Goal: Transaction & Acquisition: Purchase product/service

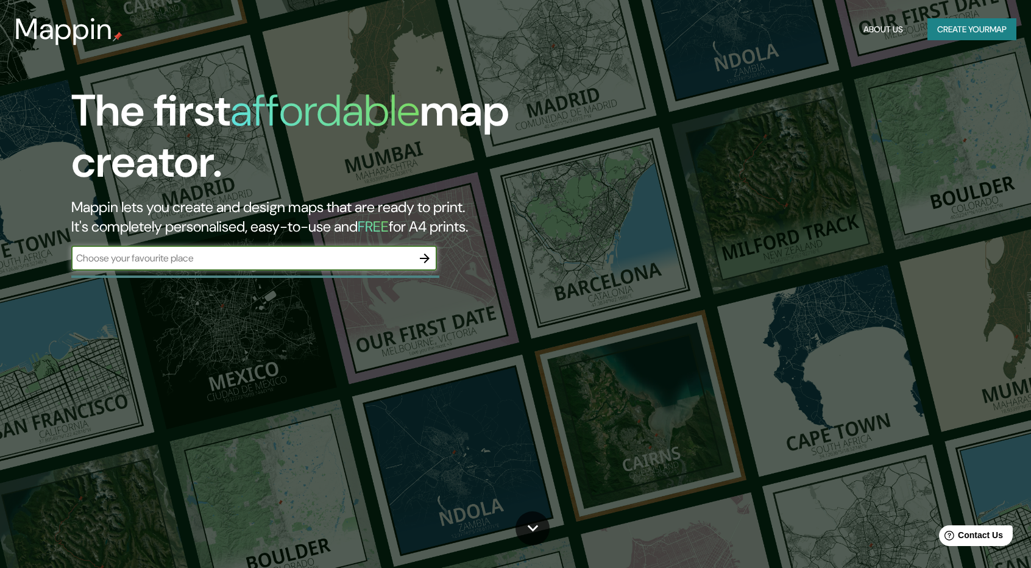
click at [304, 264] on input "text" at bounding box center [241, 258] width 341 height 14
type input "[GEOGRAPHIC_DATA]"
click at [423, 256] on icon "button" at bounding box center [424, 258] width 15 height 15
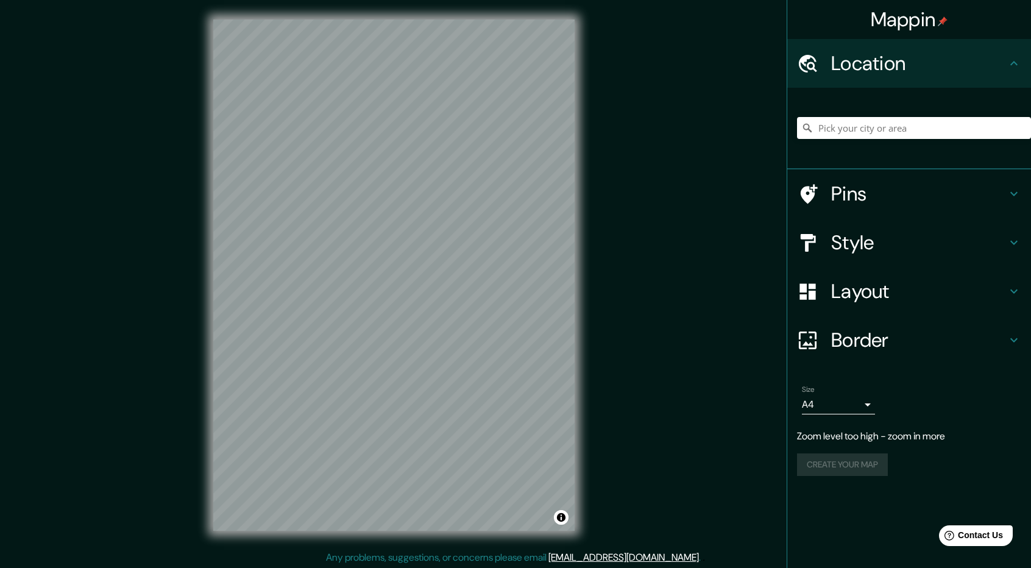
click at [903, 347] on h4 "Border" at bounding box center [918, 340] width 175 height 24
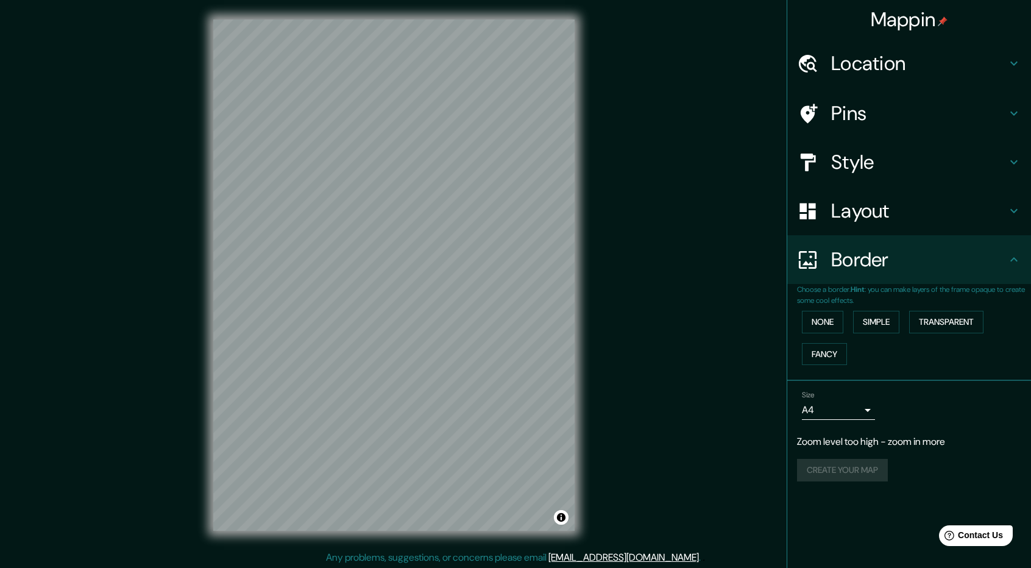
click at [904, 266] on h4 "Border" at bounding box center [918, 259] width 175 height 24
click at [863, 237] on div "Border" at bounding box center [909, 259] width 244 height 49
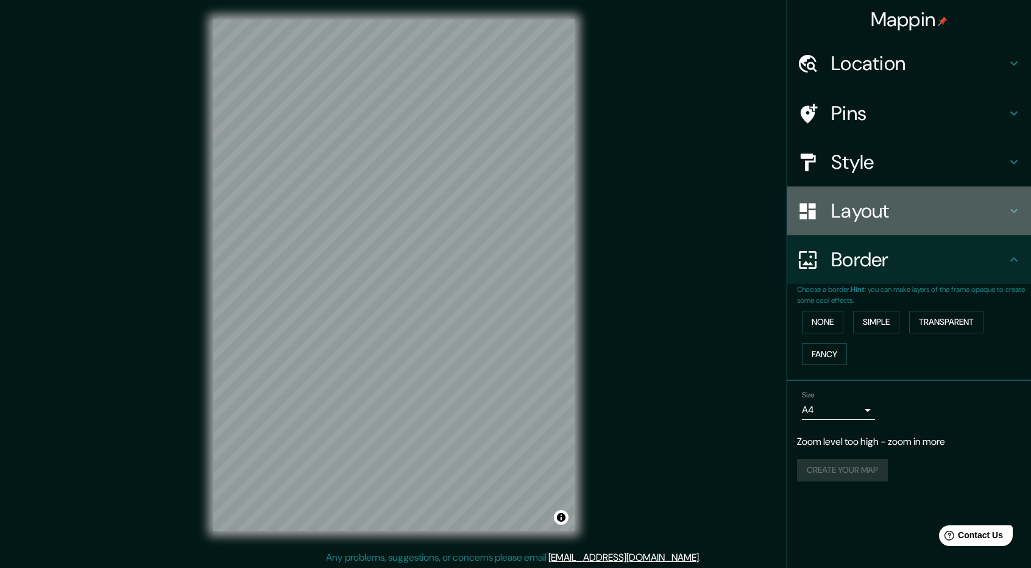
click at [858, 215] on h4 "Layout" at bounding box center [918, 211] width 175 height 24
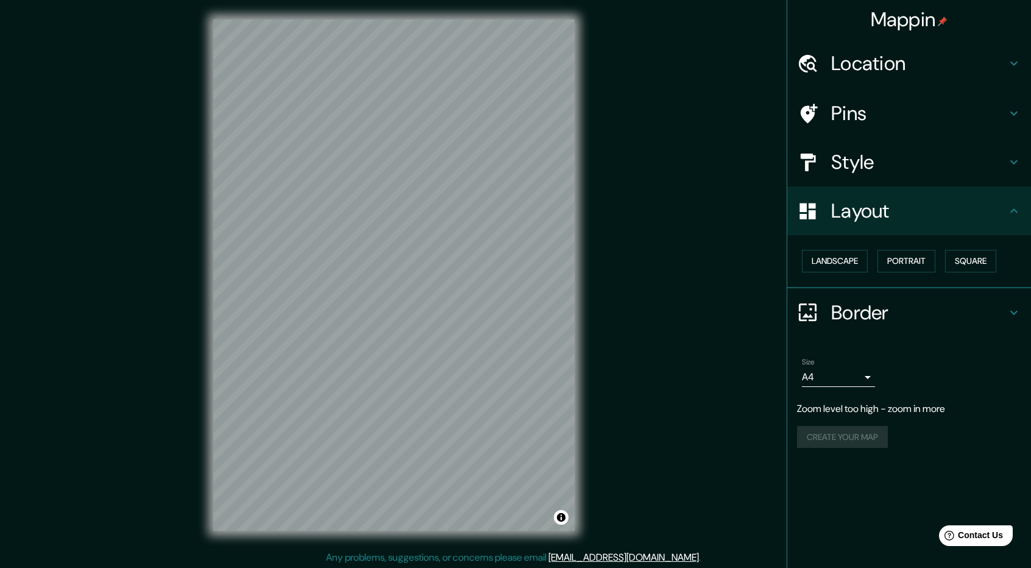
click at [871, 164] on h4 "Style" at bounding box center [918, 162] width 175 height 24
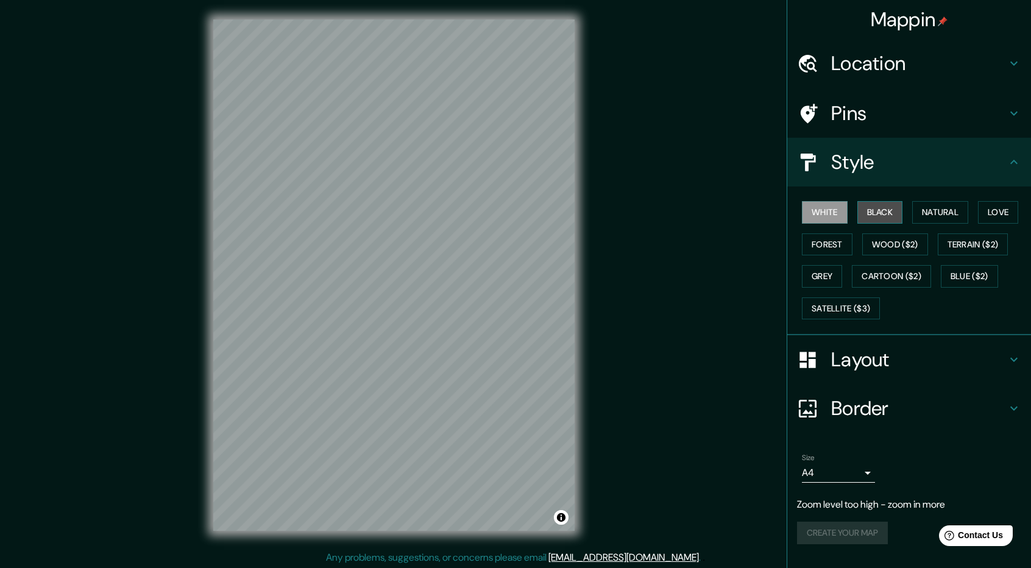
click at [888, 210] on button "Black" at bounding box center [880, 212] width 46 height 23
click at [927, 211] on button "Natural" at bounding box center [940, 212] width 56 height 23
click at [988, 211] on button "Love" at bounding box center [998, 212] width 40 height 23
click at [957, 214] on button "Natural" at bounding box center [940, 212] width 56 height 23
click at [817, 245] on button "Forest" at bounding box center [827, 244] width 51 height 23
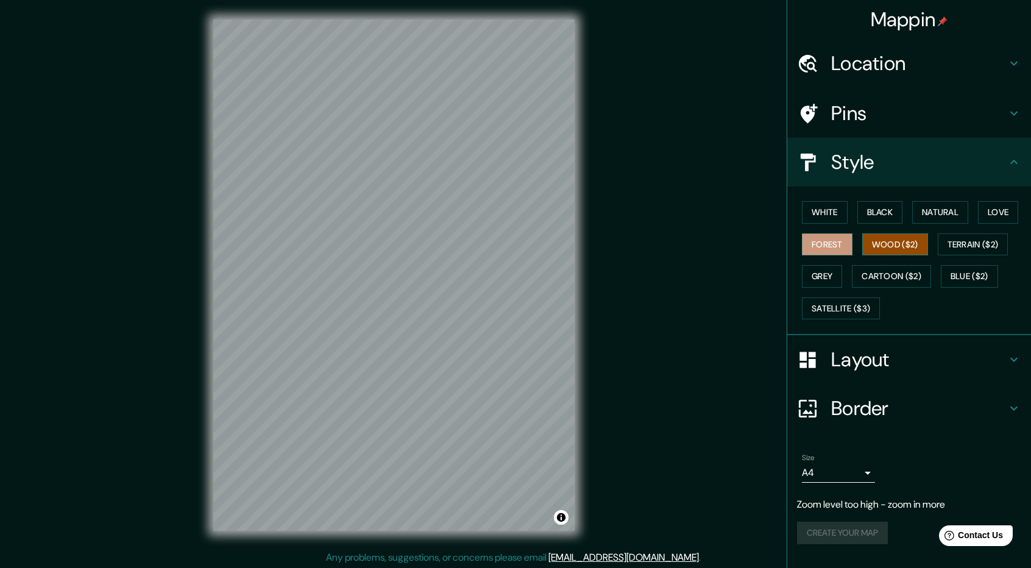
click at [903, 246] on button "Wood ($2)" at bounding box center [895, 244] width 66 height 23
click at [834, 299] on button "Satellite ($3)" at bounding box center [841, 308] width 78 height 23
click at [877, 71] on h4 "Location" at bounding box center [918, 63] width 175 height 24
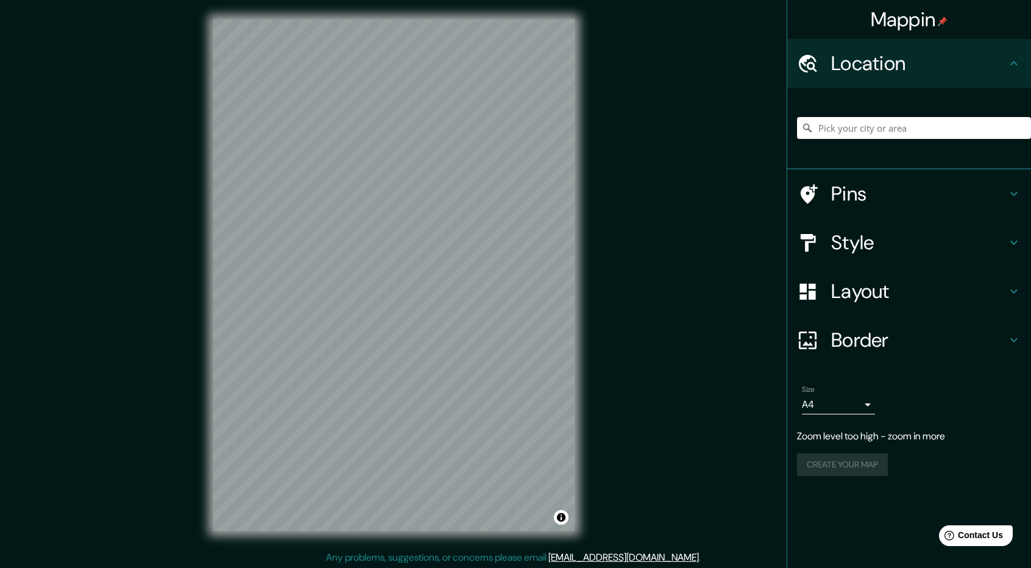
click at [862, 132] on input "Pick your city or area" at bounding box center [914, 128] width 234 height 22
paste input "Tlacolula [PERSON_NAME]"
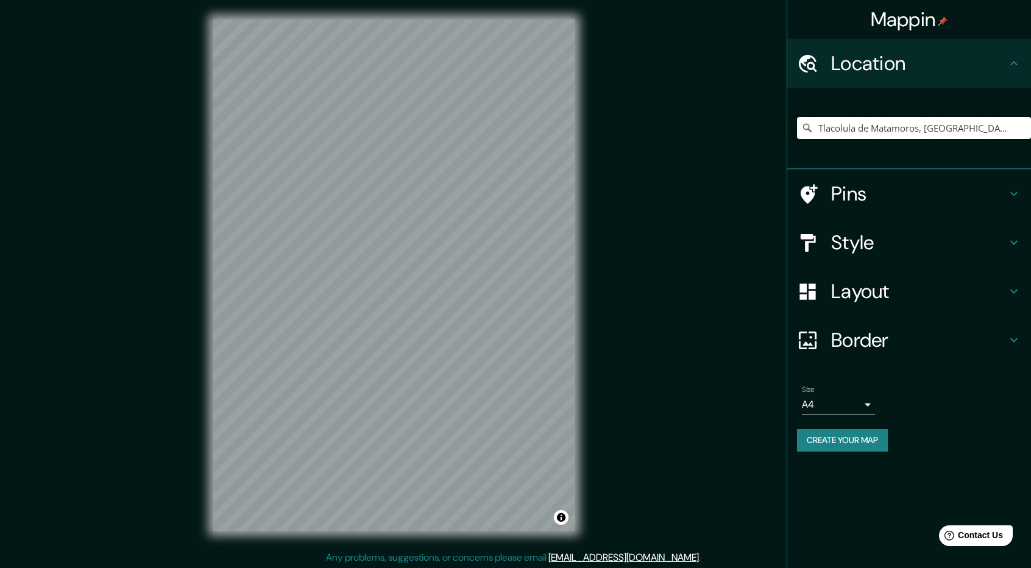
type input "Tlacolula [PERSON_NAME], [GEOGRAPHIC_DATA], [GEOGRAPHIC_DATA]"
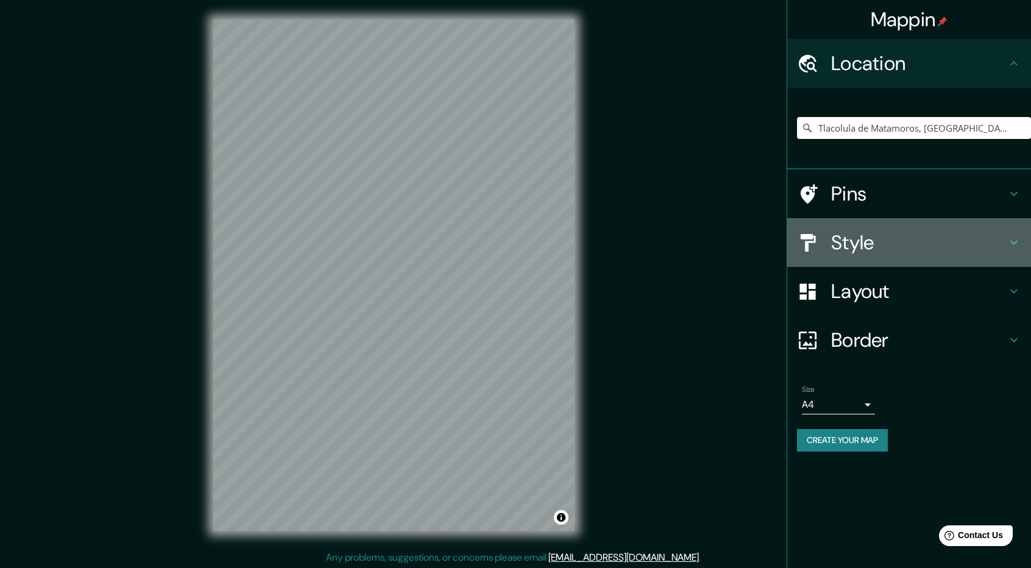
click at [887, 240] on h4 "Style" at bounding box center [918, 242] width 175 height 24
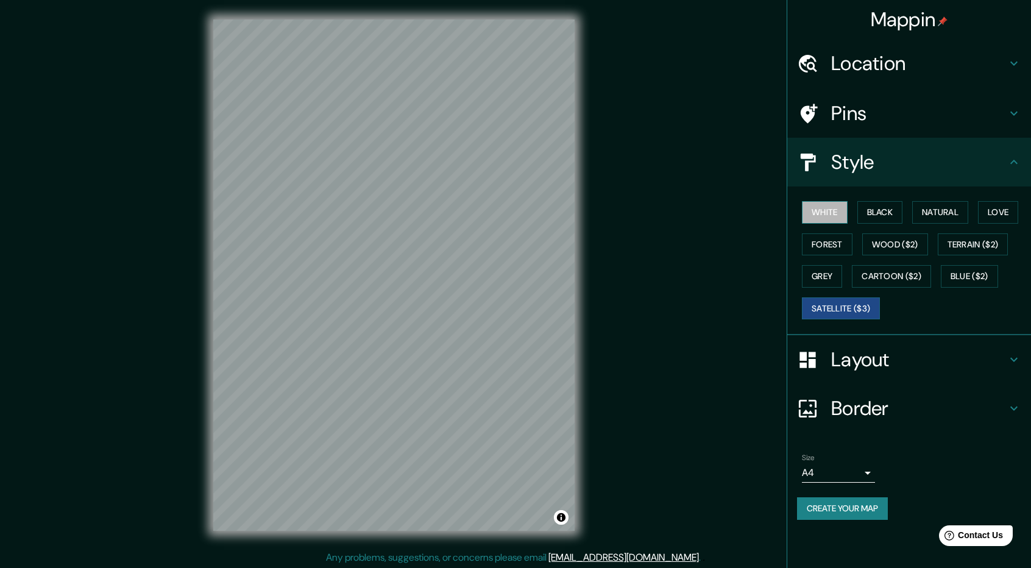
click at [823, 210] on button "White" at bounding box center [825, 212] width 46 height 23
click at [855, 208] on div "White Black Natural Love Forest Wood ($2) Terrain ($2) Grey Cartoon ($2) Blue (…" at bounding box center [914, 260] width 234 height 128
click at [881, 206] on button "Black" at bounding box center [880, 212] width 46 height 23
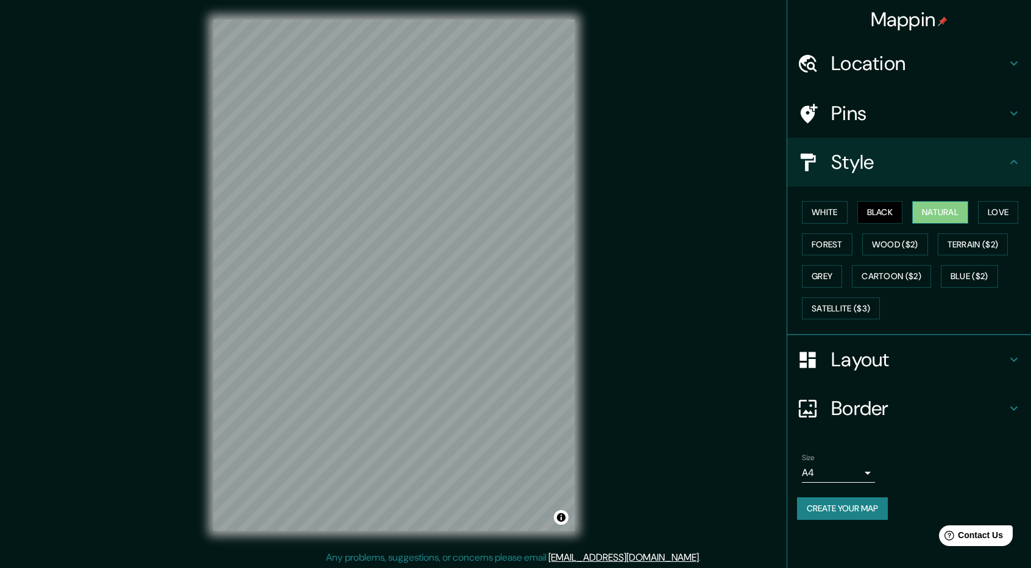
click at [943, 203] on button "Natural" at bounding box center [940, 212] width 56 height 23
click at [991, 211] on button "Love" at bounding box center [998, 212] width 40 height 23
click at [806, 308] on button "Satellite ($3)" at bounding box center [841, 308] width 78 height 23
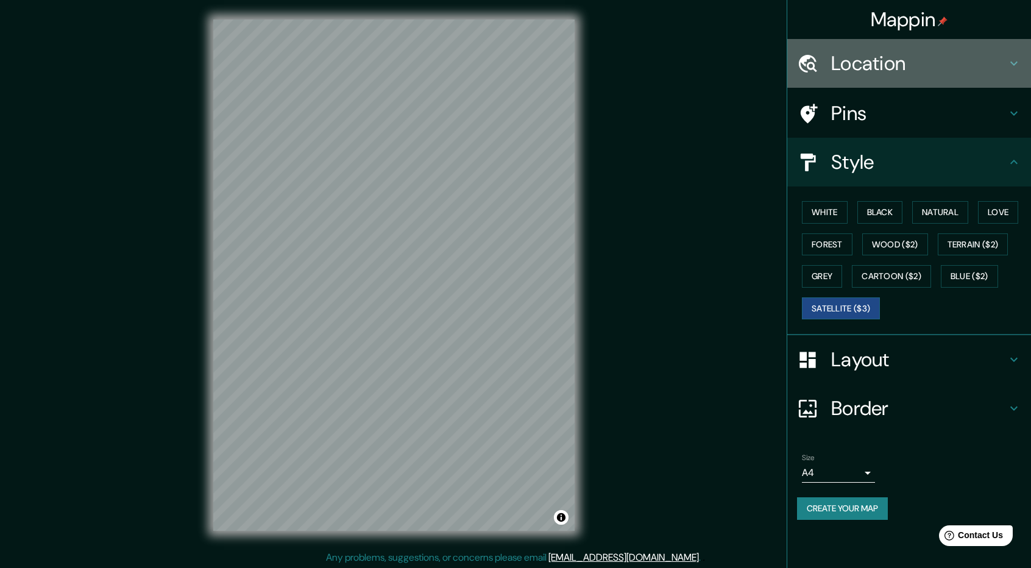
click at [895, 66] on h4 "Location" at bounding box center [918, 63] width 175 height 24
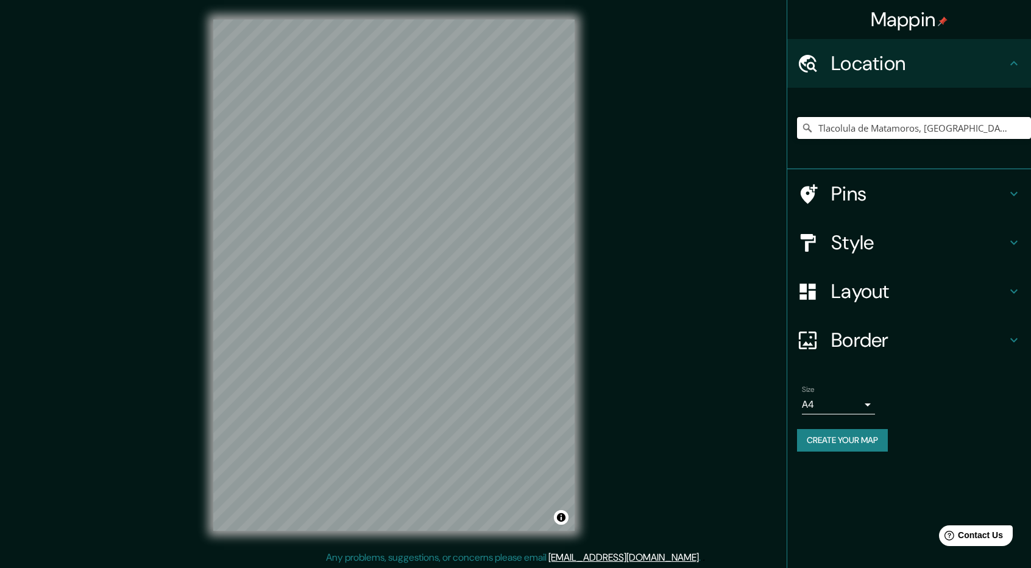
click at [869, 123] on input "Tlacolula [PERSON_NAME], [GEOGRAPHIC_DATA], [GEOGRAPHIC_DATA]" at bounding box center [914, 128] width 234 height 22
drag, startPoint x: 870, startPoint y: 116, endPoint x: 875, endPoint y: 121, distance: 7.3
click at [872, 118] on div "Tlacolula [PERSON_NAME], [GEOGRAPHIC_DATA], [GEOGRAPHIC_DATA]" at bounding box center [914, 127] width 234 height 61
click at [879, 130] on input "Tlacolula [PERSON_NAME], [GEOGRAPHIC_DATA], [GEOGRAPHIC_DATA]" at bounding box center [914, 128] width 234 height 22
click at [833, 122] on input "Pick your city or area" at bounding box center [914, 128] width 234 height 22
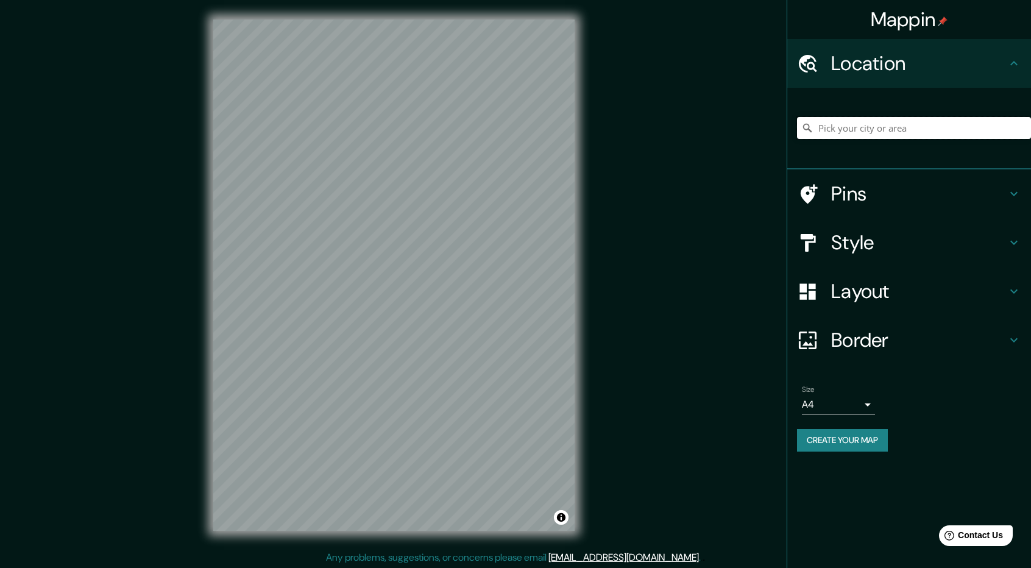
paste input "Tlacolula [PERSON_NAME]"
type input "Tlacolula [PERSON_NAME], [GEOGRAPHIC_DATA], [GEOGRAPHIC_DATA]"
click at [858, 192] on h4 "Pins" at bounding box center [918, 194] width 175 height 24
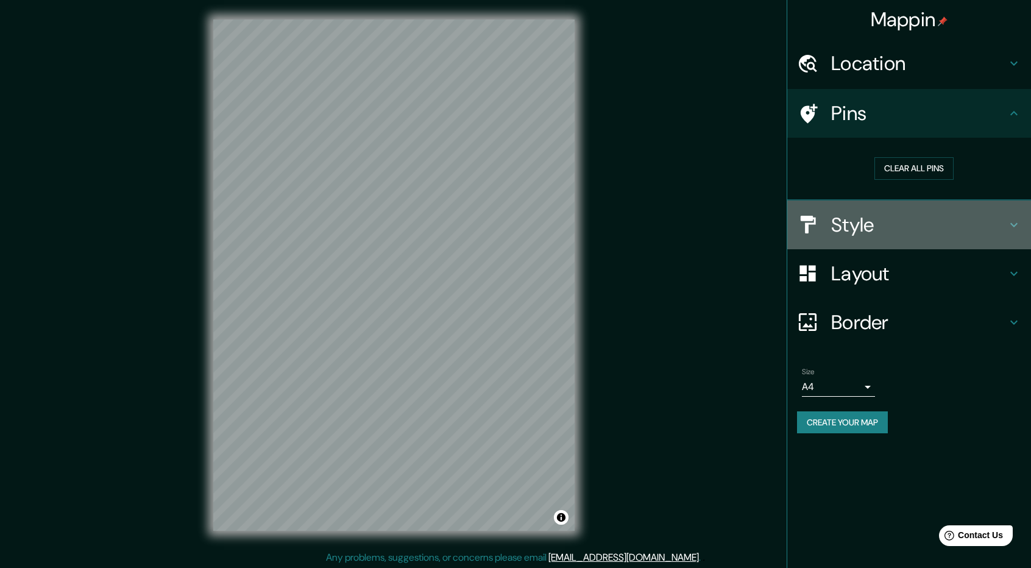
click at [929, 230] on h4 "Style" at bounding box center [918, 225] width 175 height 24
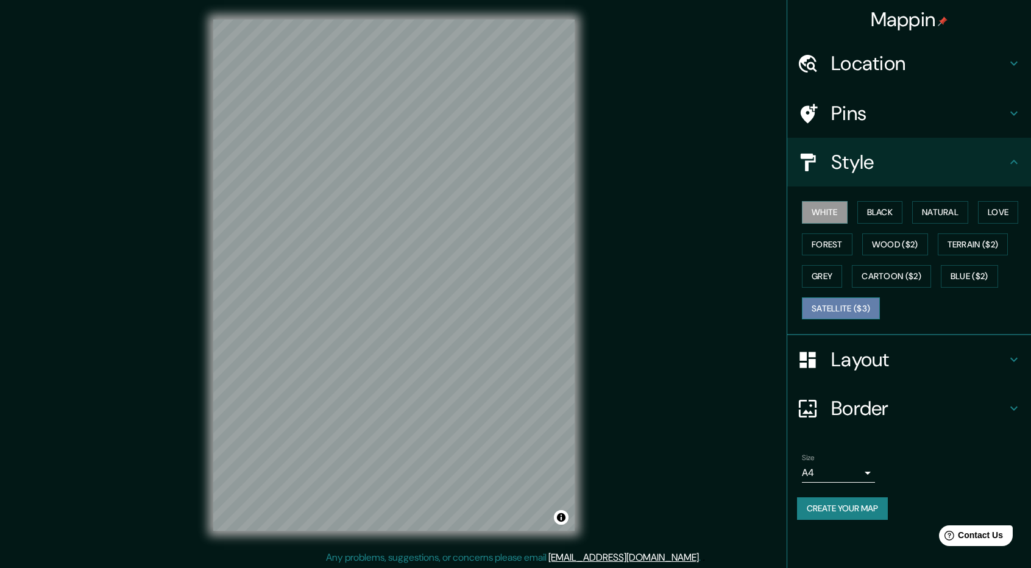
click at [850, 311] on button "Satellite ($3)" at bounding box center [841, 308] width 78 height 23
click at [819, 213] on button "White" at bounding box center [825, 212] width 46 height 23
click at [871, 205] on button "Black" at bounding box center [880, 212] width 46 height 23
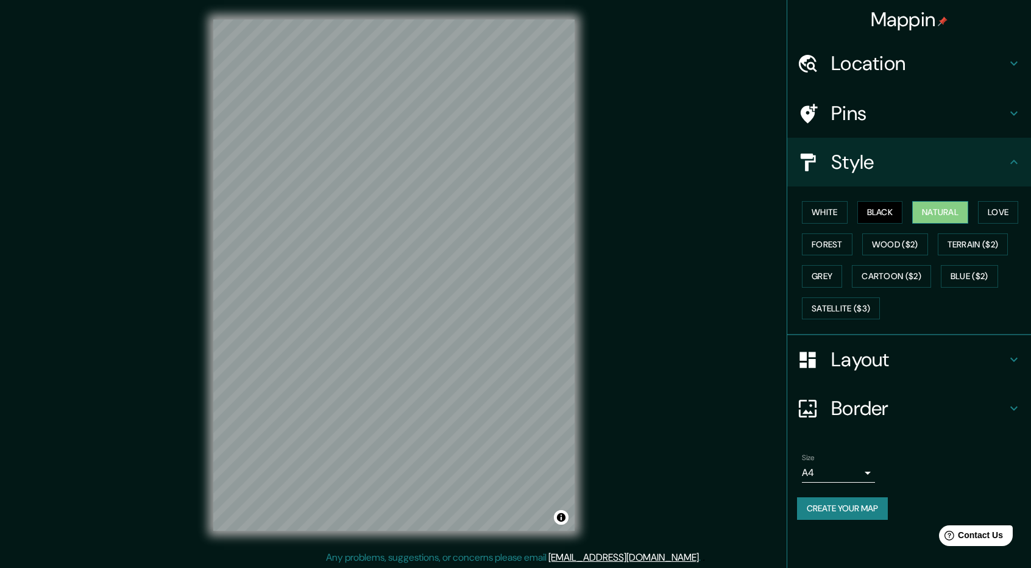
click at [923, 206] on button "Natural" at bounding box center [940, 212] width 56 height 23
click at [995, 210] on button "Love" at bounding box center [998, 212] width 40 height 23
drag, startPoint x: 945, startPoint y: 213, endPoint x: 921, endPoint y: 211, distance: 24.4
click at [945, 213] on button "Natural" at bounding box center [940, 212] width 56 height 23
click at [880, 211] on button "Black" at bounding box center [880, 212] width 46 height 23
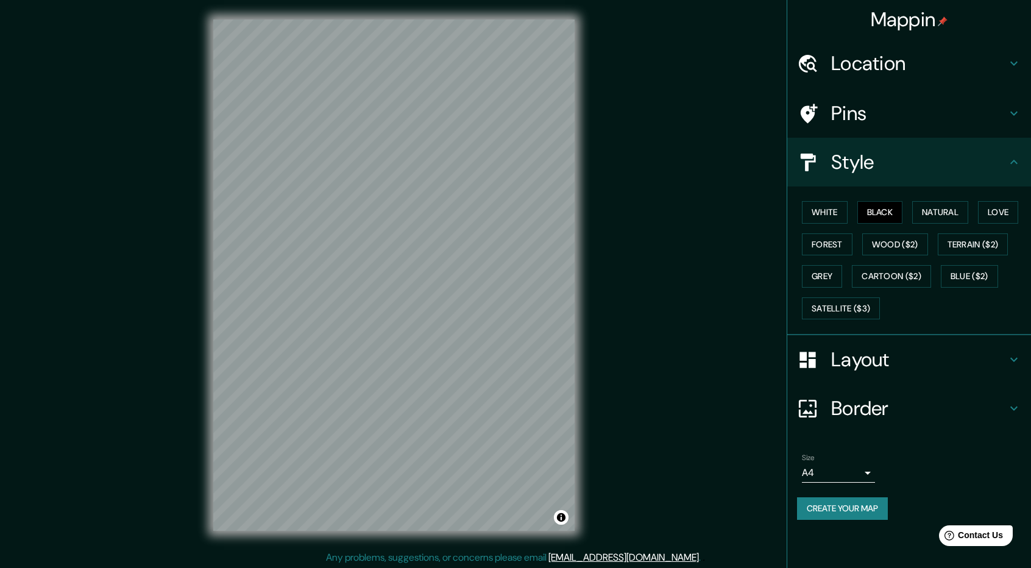
click at [853, 216] on div "White Black Natural Love Forest Wood ($2) Terrain ($2) Grey Cartoon ($2) Blue (…" at bounding box center [914, 260] width 234 height 128
click at [809, 214] on button "White" at bounding box center [825, 212] width 46 height 23
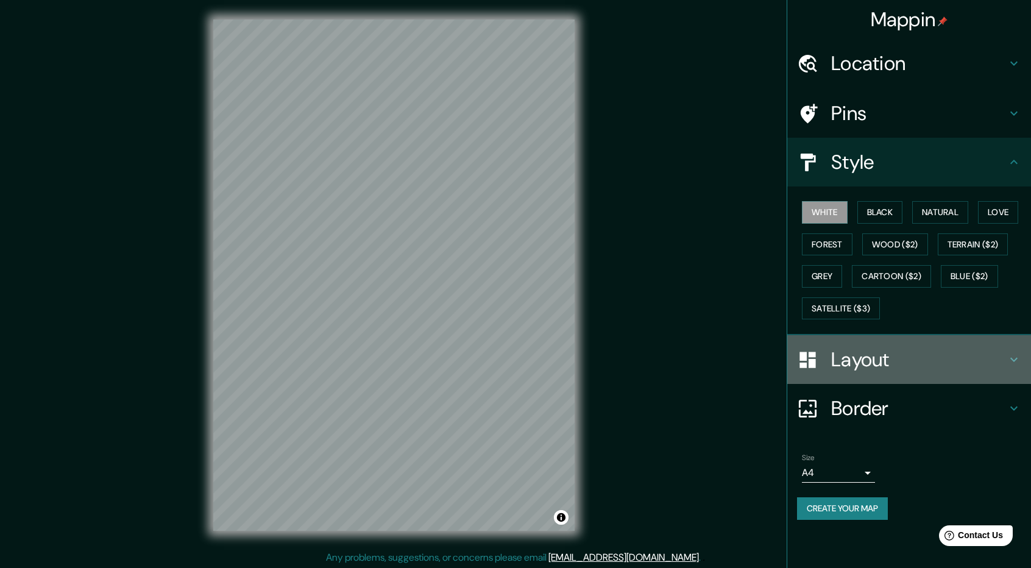
click at [872, 360] on h4 "Layout" at bounding box center [918, 359] width 175 height 24
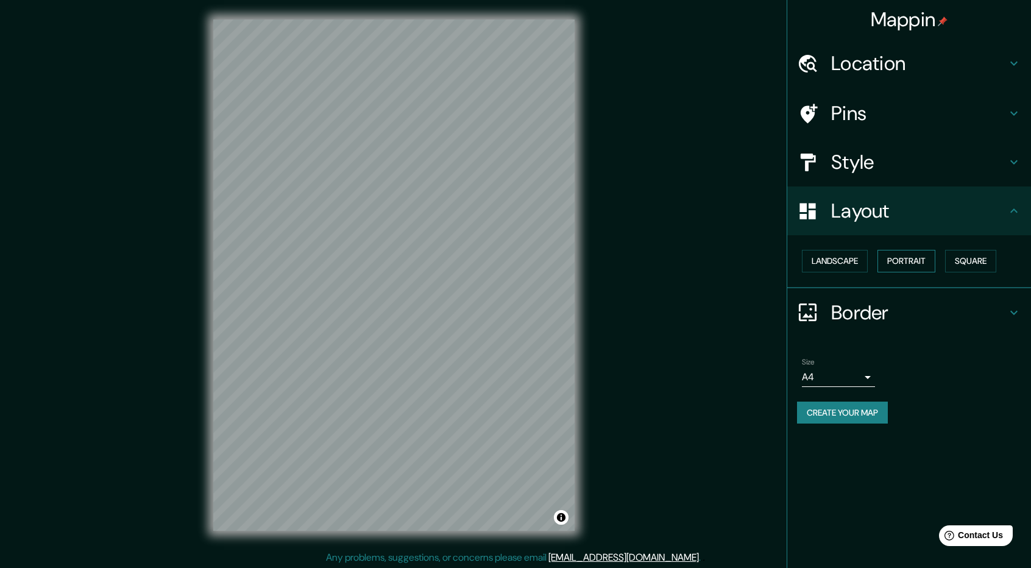
click at [921, 265] on button "Portrait" at bounding box center [906, 261] width 58 height 23
click at [966, 263] on button "Square" at bounding box center [970, 261] width 51 height 23
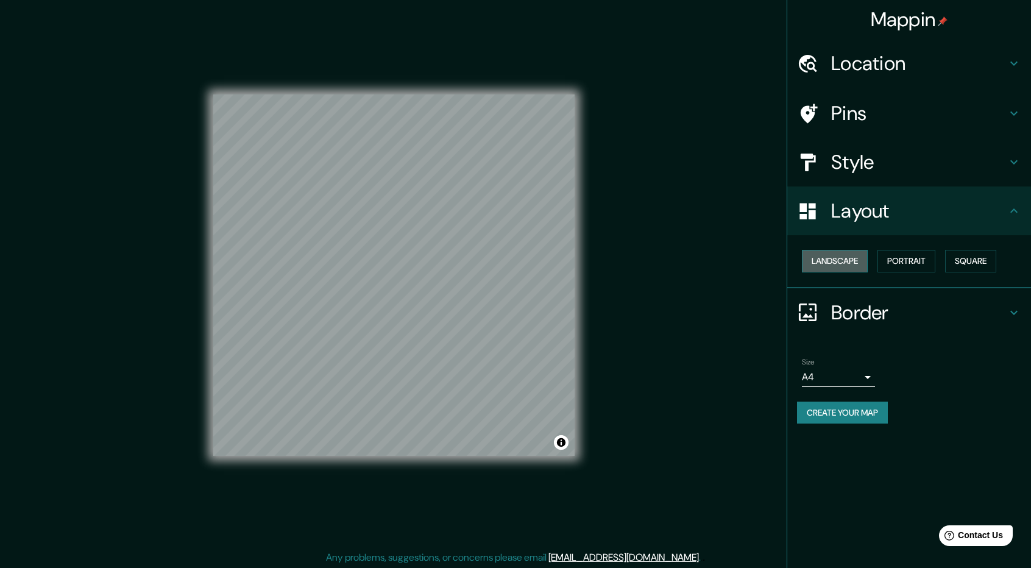
click at [850, 262] on button "Landscape" at bounding box center [835, 261] width 66 height 23
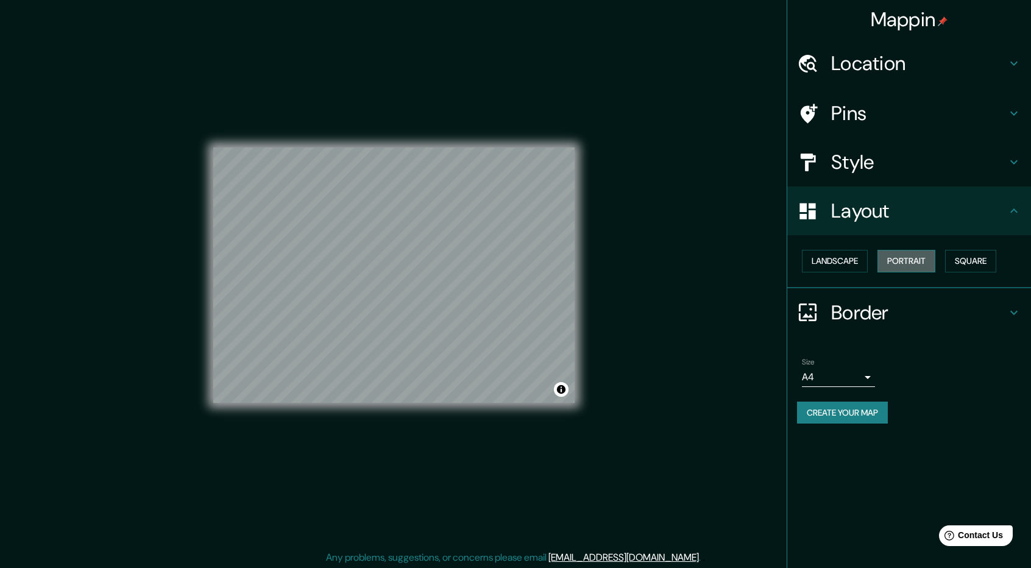
click at [898, 261] on button "Portrait" at bounding box center [906, 261] width 58 height 23
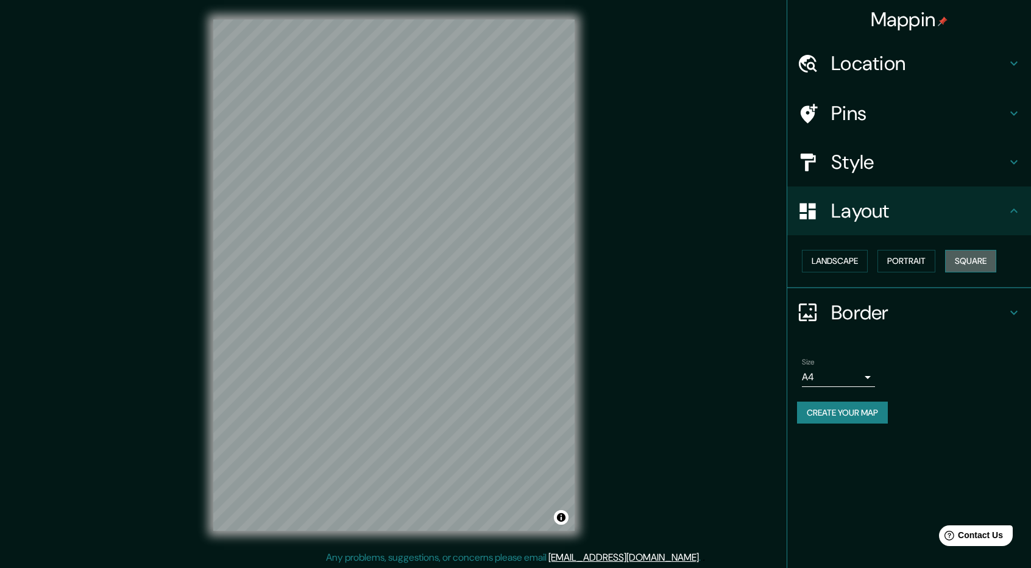
click at [978, 262] on button "Square" at bounding box center [970, 261] width 51 height 23
